Goal: Information Seeking & Learning: Learn about a topic

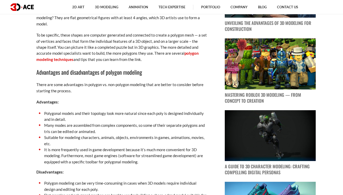
scroll to position [329, 0]
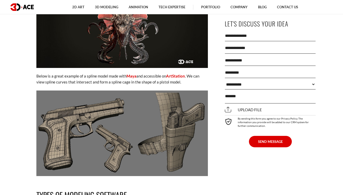
scroll to position [913, 0]
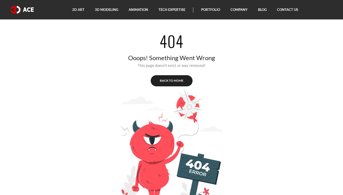
click at [169, 78] on link "Back to home" at bounding box center [171, 81] width 42 height 12
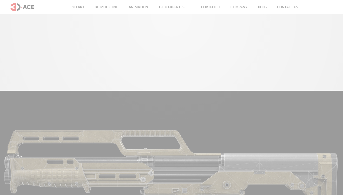
scroll to position [913, 0]
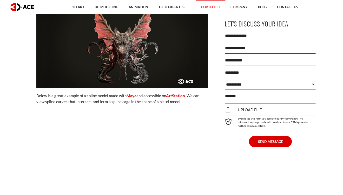
scroll to position [881, 0]
